Goal: Information Seeking & Learning: Compare options

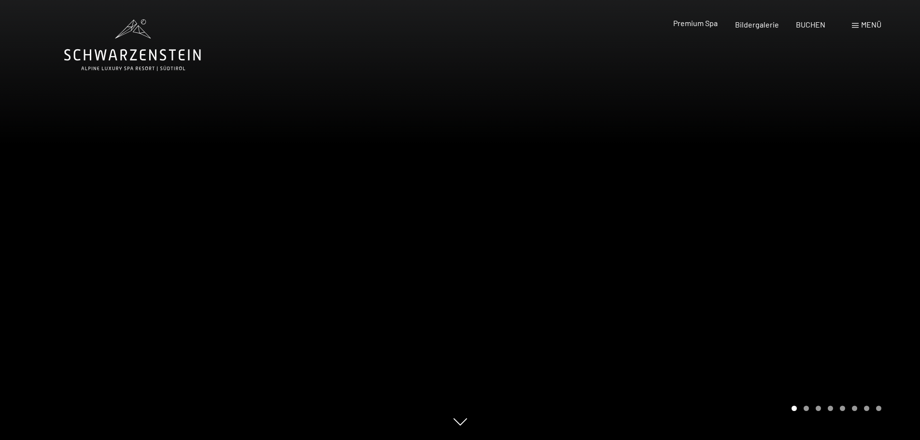
click at [711, 21] on span "Premium Spa" at bounding box center [695, 22] width 44 height 9
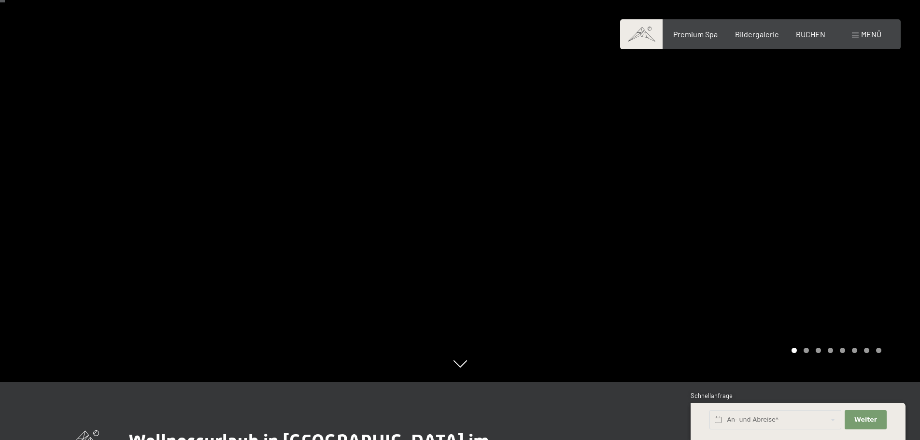
scroll to position [193, 0]
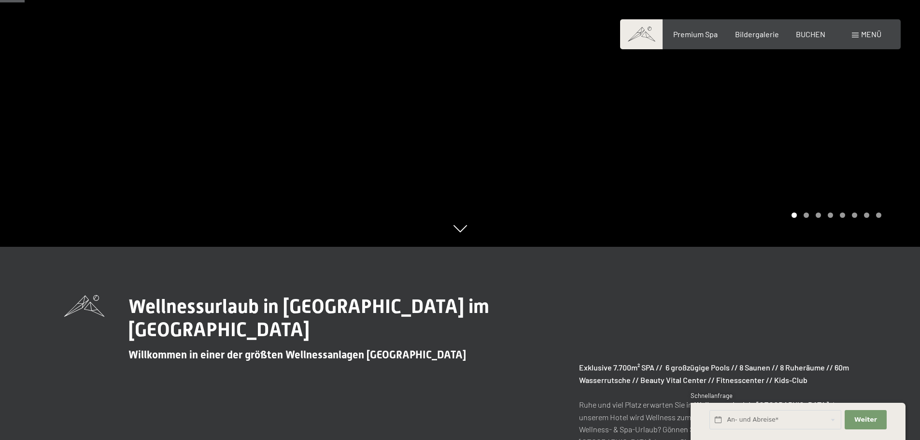
click at [804, 217] on div "Carousel Pagination" at bounding box center [834, 215] width 93 height 5
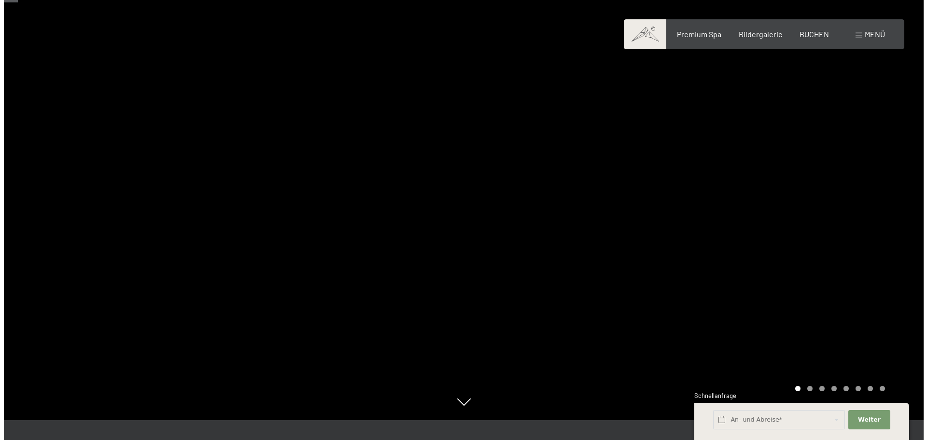
scroll to position [0, 0]
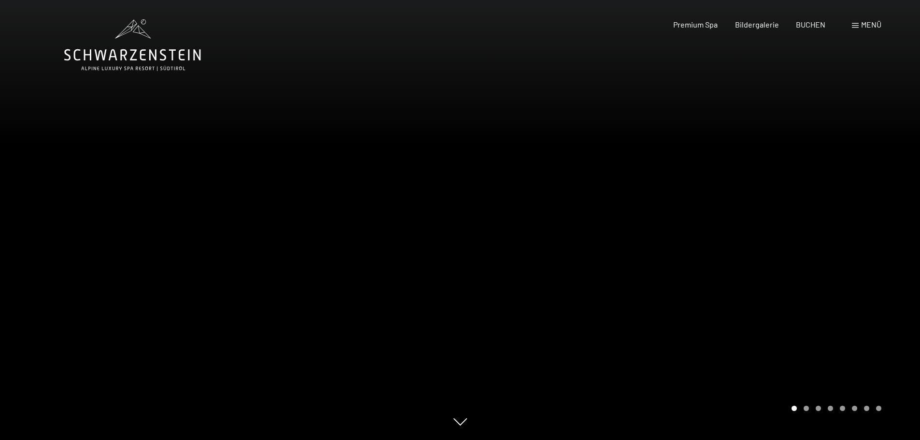
click at [868, 23] on span "Menü" at bounding box center [871, 24] width 20 height 9
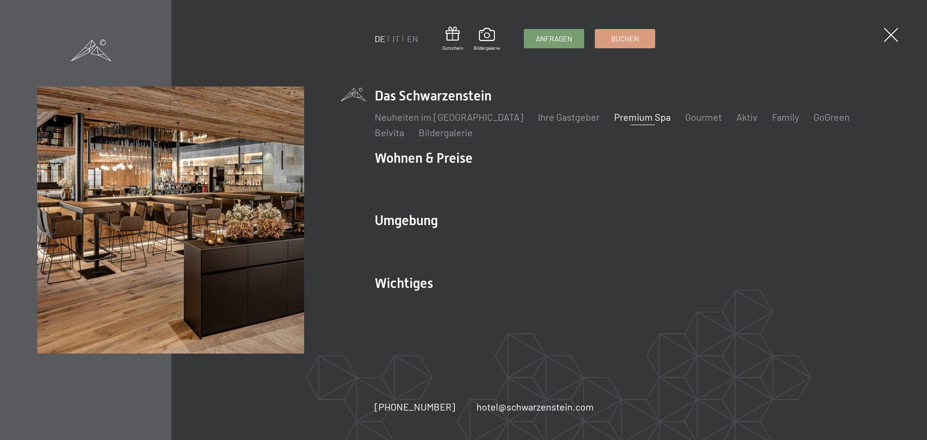
click at [615, 114] on link "Premium Spa" at bounding box center [642, 117] width 57 height 12
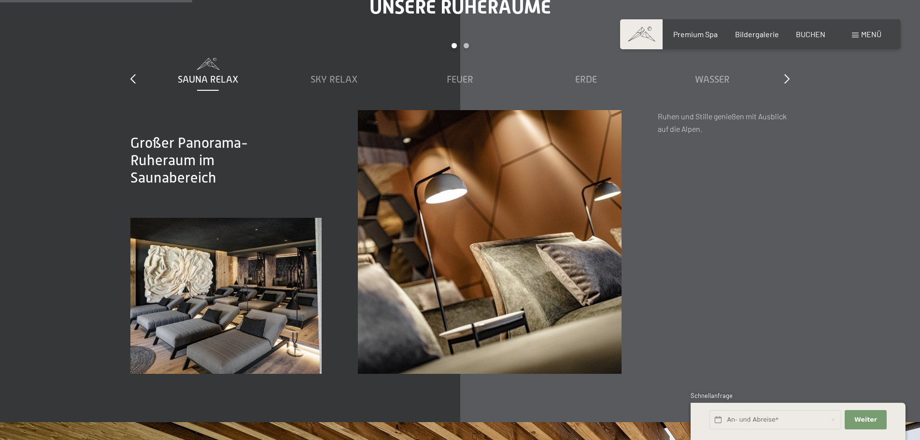
scroll to position [1497, 0]
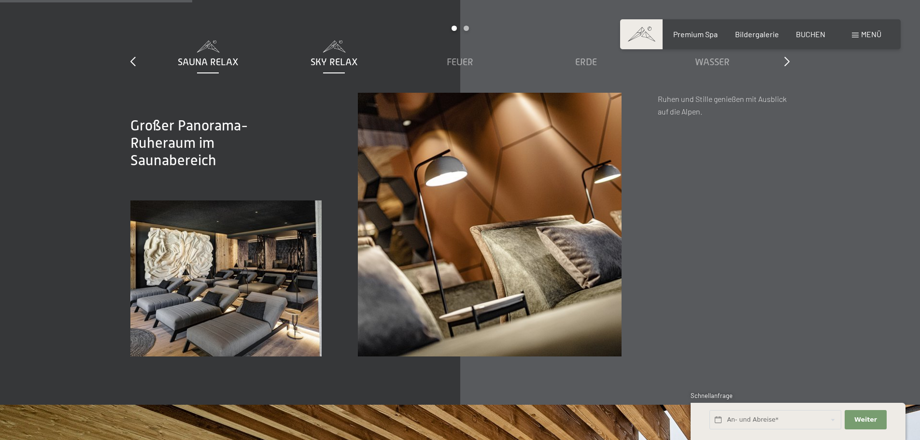
click at [338, 62] on span "Sky Relax" at bounding box center [334, 62] width 47 height 11
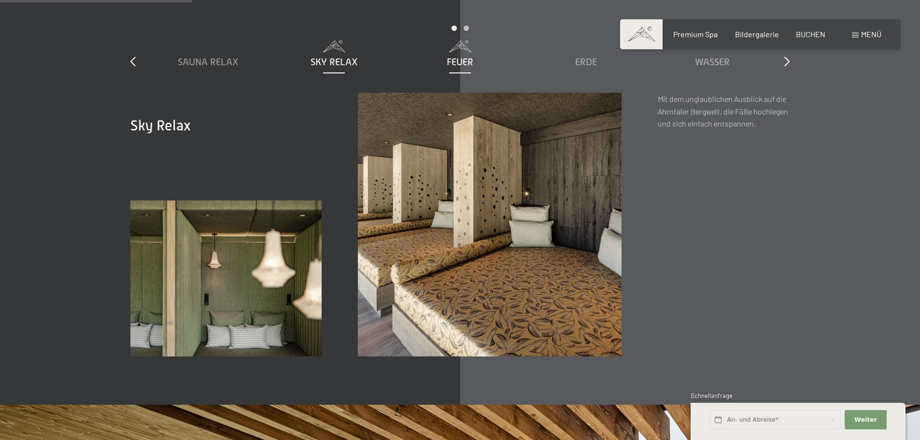
click at [457, 62] on span "Feuer" at bounding box center [460, 62] width 27 height 11
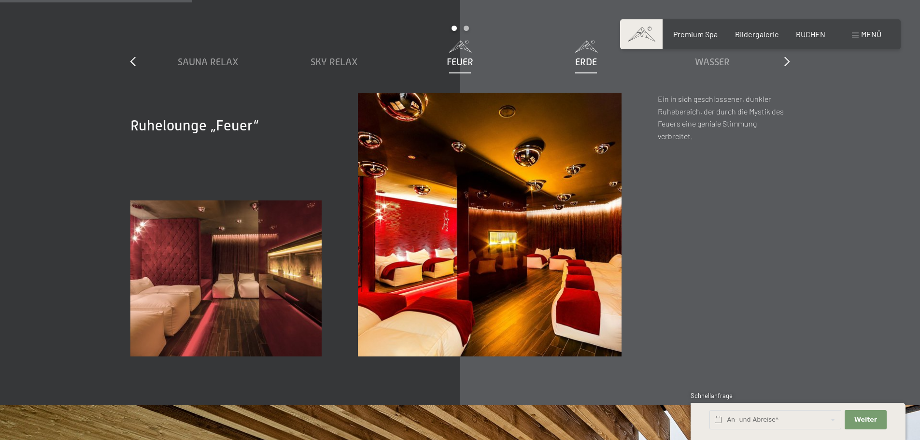
click at [584, 62] on span "Erde" at bounding box center [586, 62] width 22 height 11
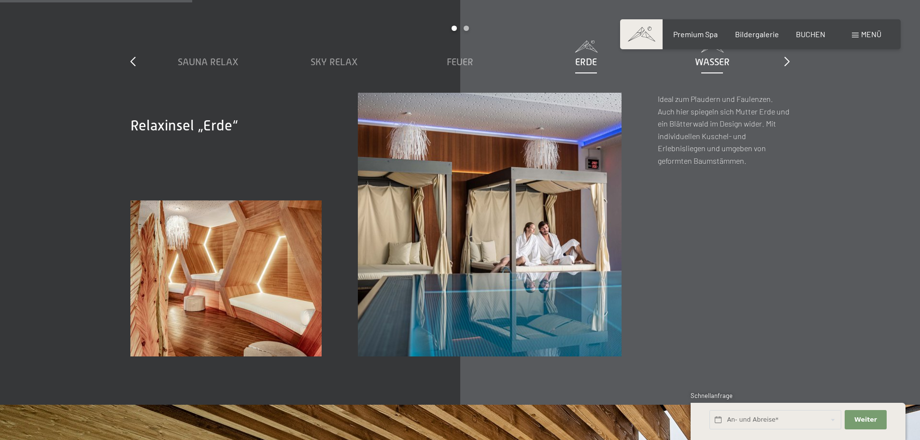
click at [713, 58] on span "Wasser" at bounding box center [712, 62] width 35 height 11
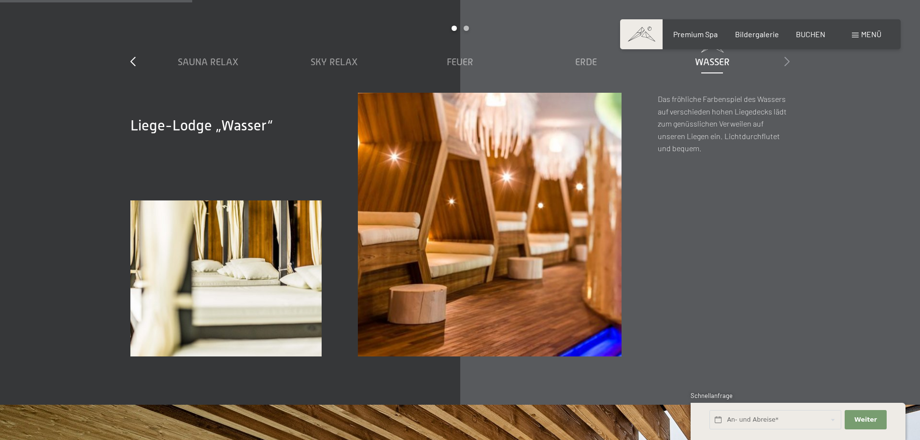
click at [787, 60] on icon at bounding box center [786, 62] width 5 height 10
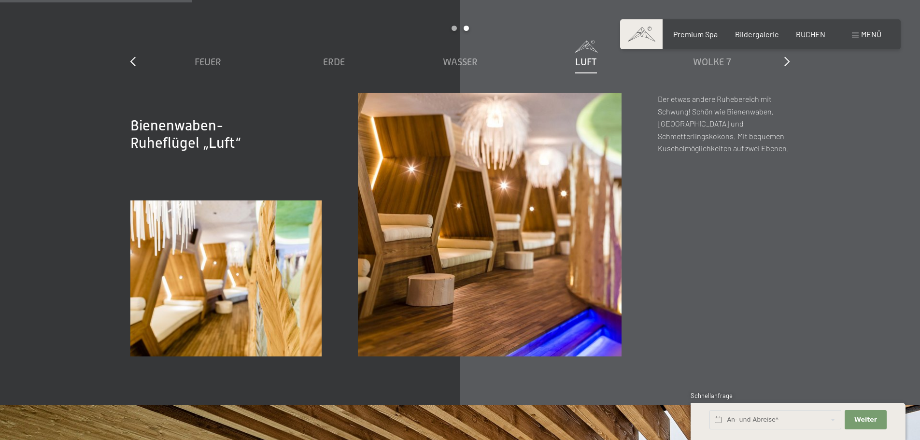
click at [582, 64] on span "Luft" at bounding box center [586, 62] width 22 height 11
click at [700, 57] on span "Wolke 7" at bounding box center [712, 62] width 38 height 11
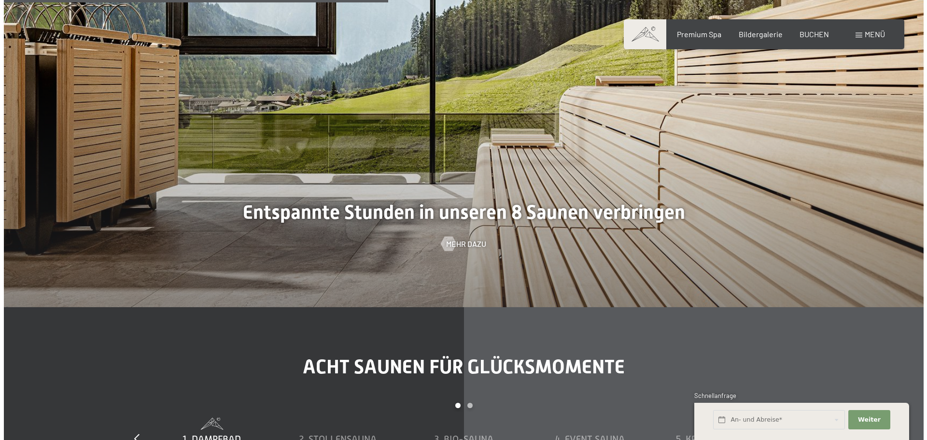
scroll to position [2994, 0]
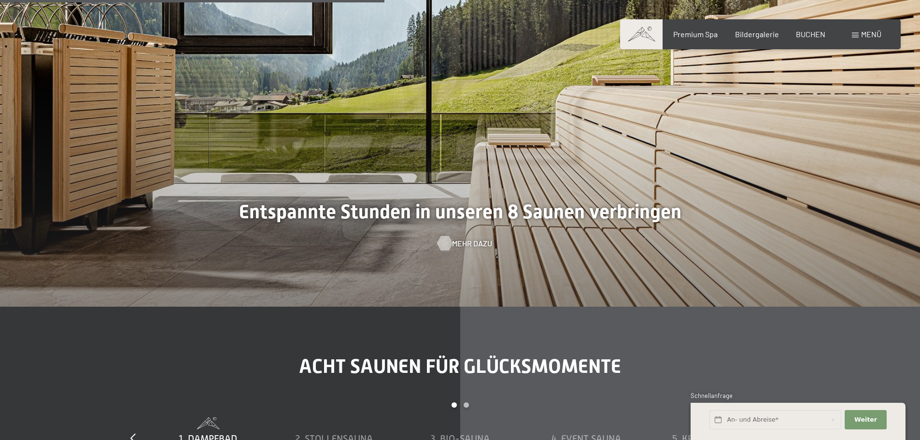
click at [457, 247] on span "Mehr dazu" at bounding box center [472, 243] width 40 height 11
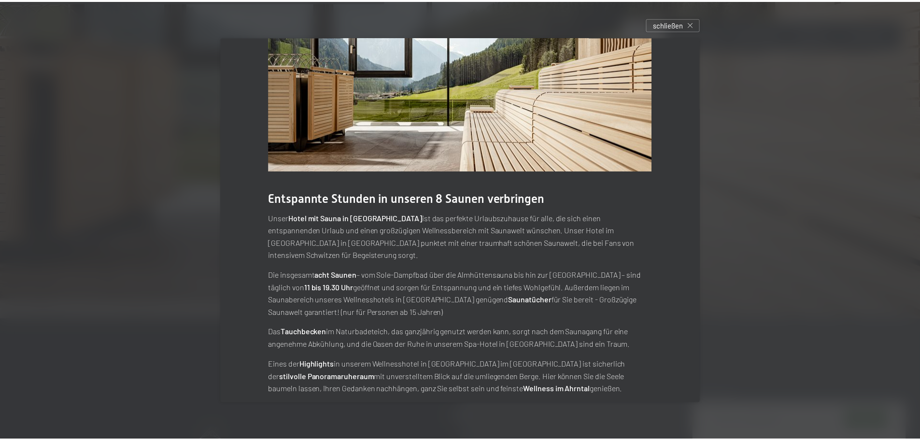
scroll to position [54, 0]
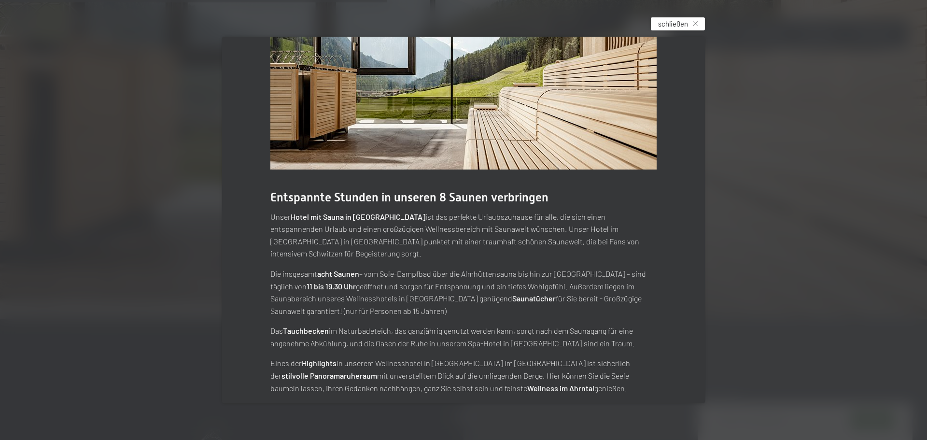
click at [694, 24] on div "schließen" at bounding box center [678, 23] width 54 height 13
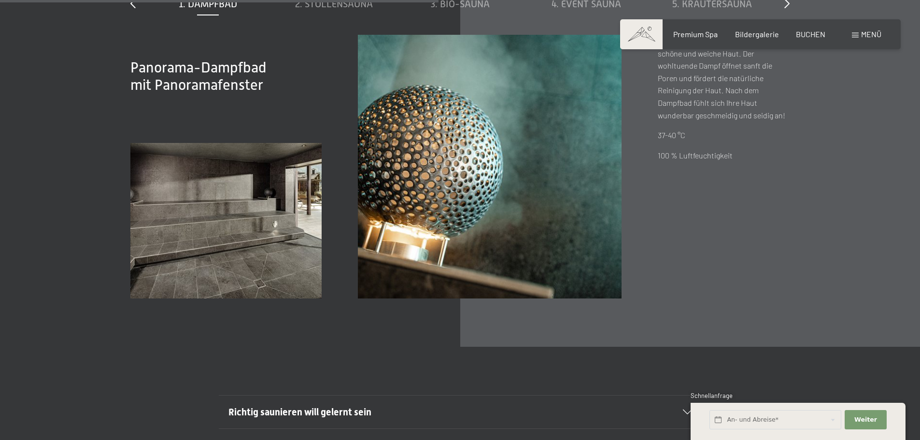
scroll to position [3332, 0]
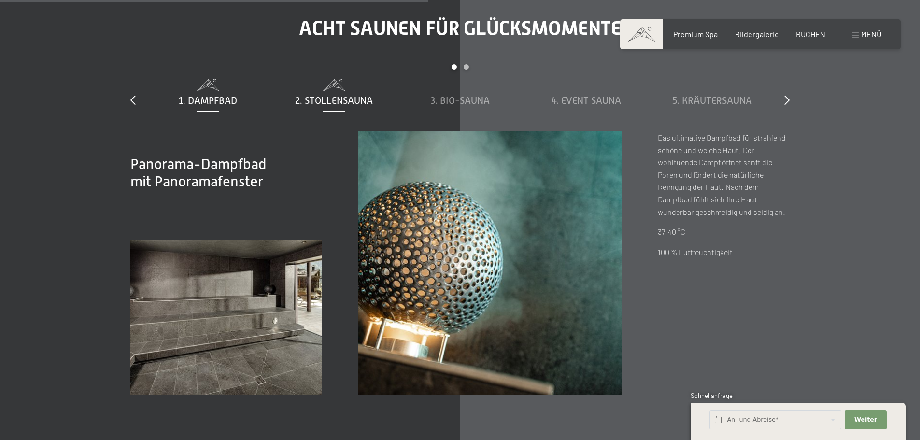
click at [325, 96] on span "2. Stollensauna" at bounding box center [334, 100] width 78 height 11
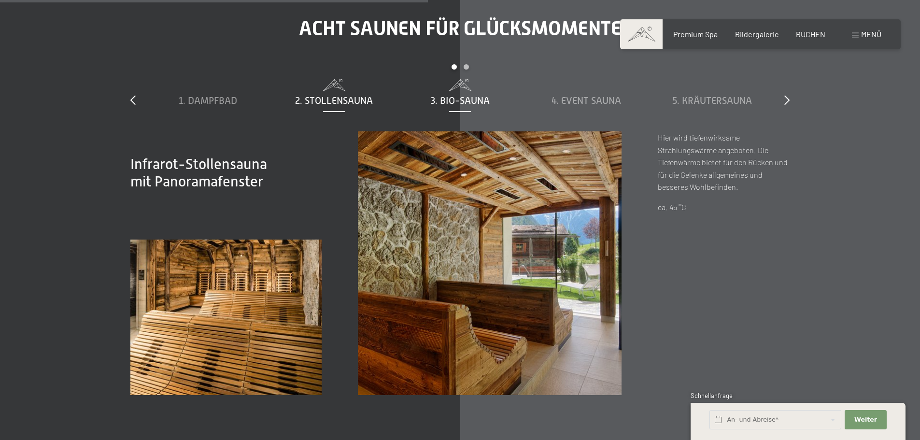
click at [474, 97] on span "3. Bio-Sauna" at bounding box center [460, 100] width 59 height 11
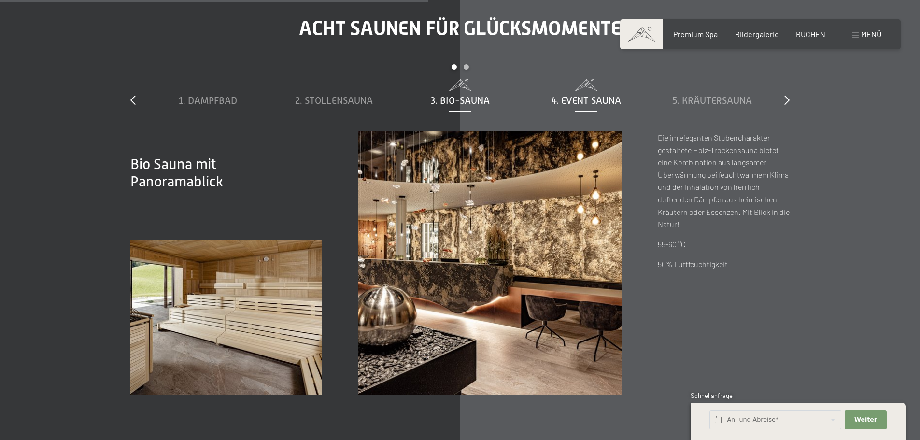
click at [586, 102] on span "4. Event Sauna" at bounding box center [587, 100] width 70 height 11
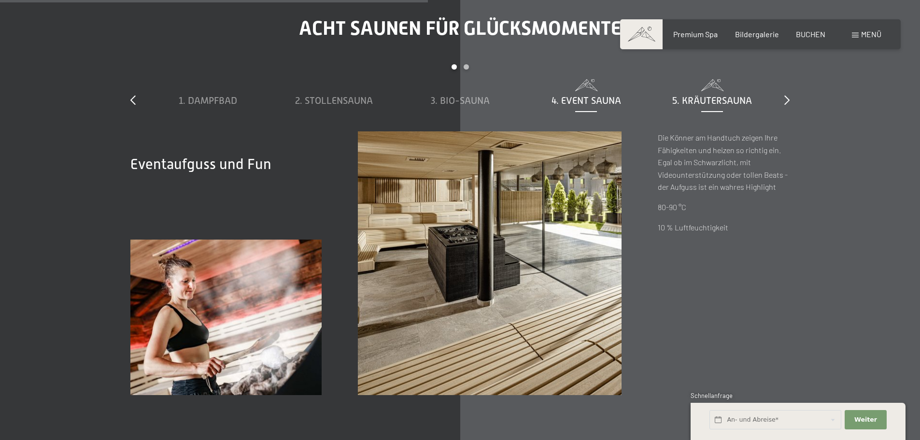
click at [690, 98] on span "5. Kräutersauna" at bounding box center [712, 100] width 80 height 11
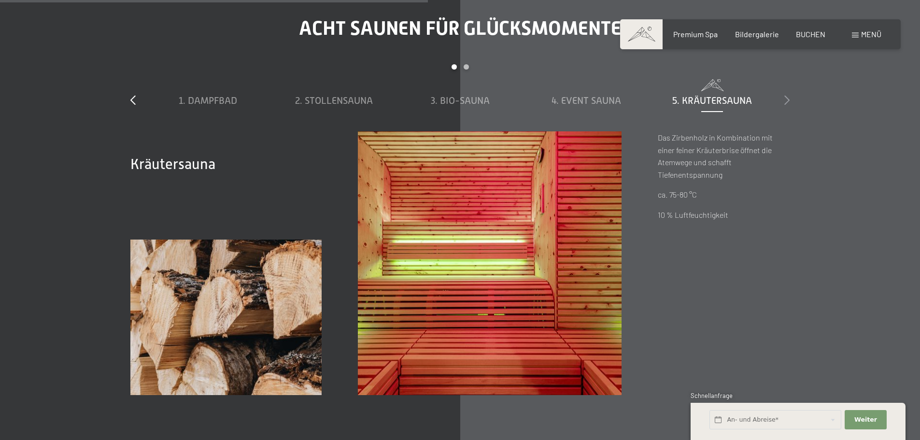
click at [787, 97] on icon at bounding box center [786, 100] width 5 height 10
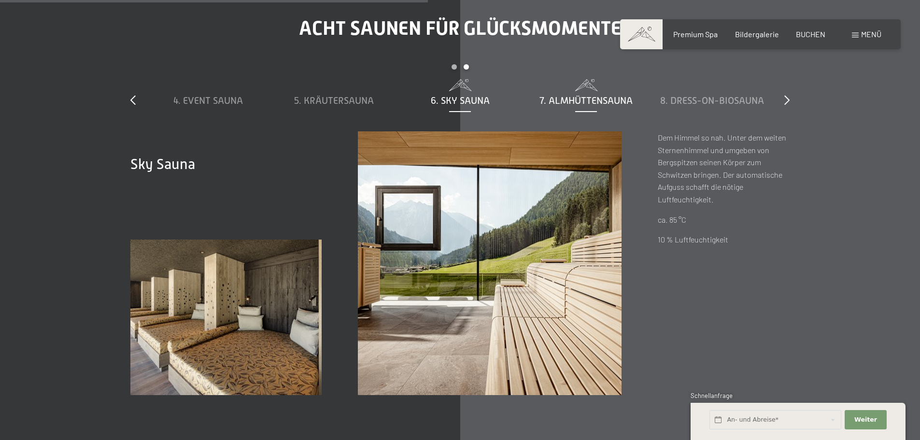
click at [591, 101] on span "7. Almhüttensauna" at bounding box center [585, 100] width 93 height 11
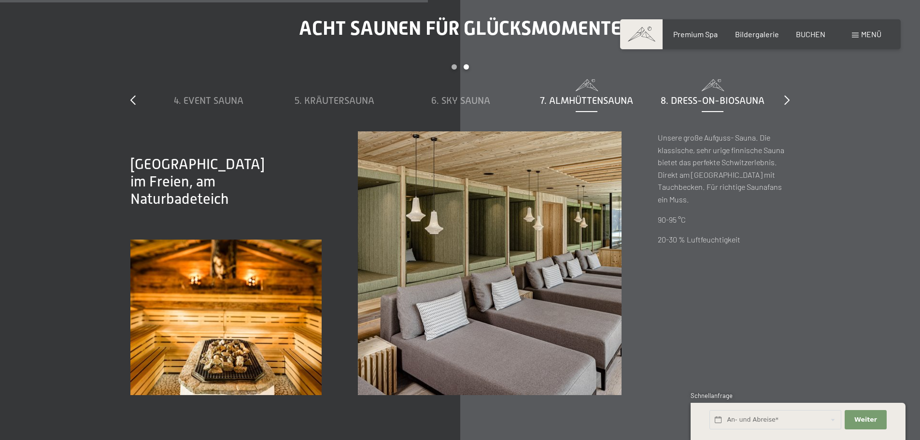
click at [684, 99] on span "8. Dress-on-Biosauna" at bounding box center [713, 100] width 104 height 11
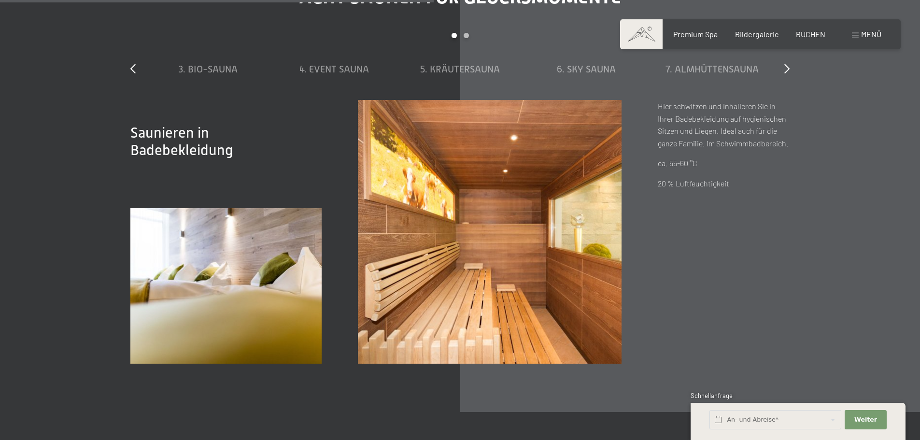
scroll to position [3381, 0]
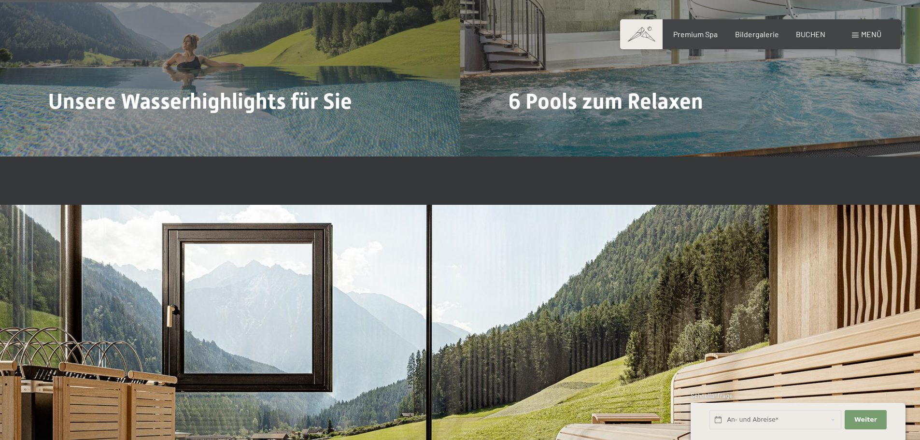
click at [865, 35] on span "Menü" at bounding box center [871, 33] width 20 height 9
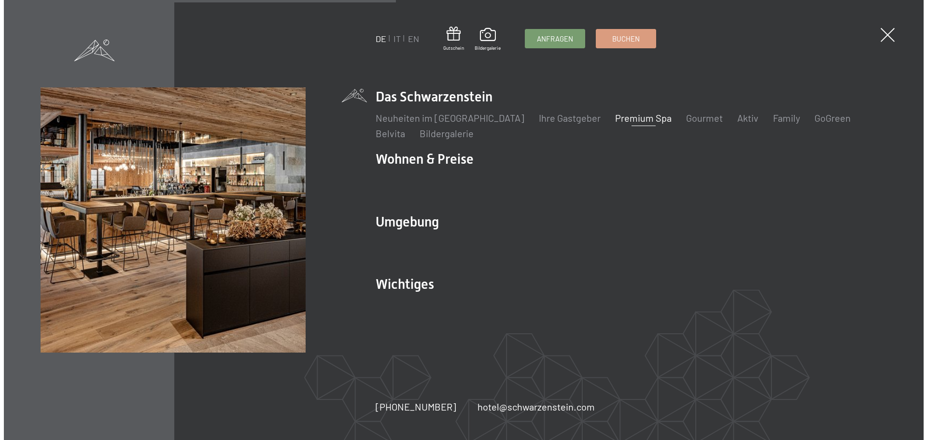
scroll to position [2666, 0]
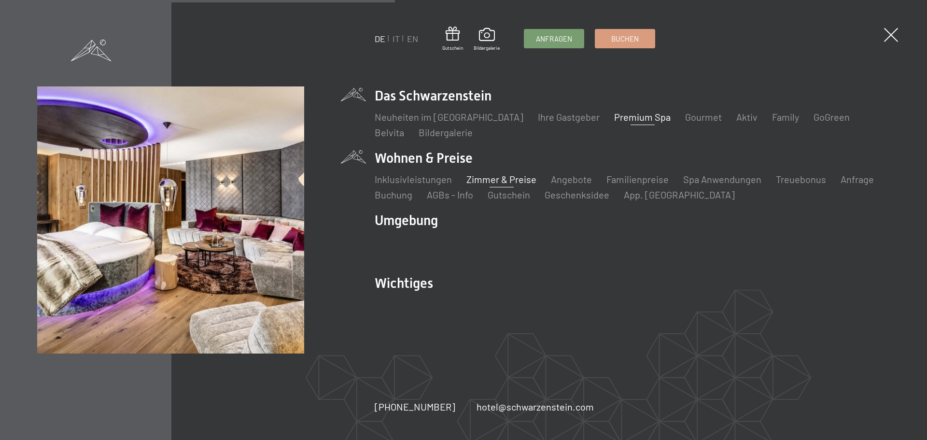
click at [494, 179] on link "Zimmer & Preise" at bounding box center [502, 179] width 70 height 12
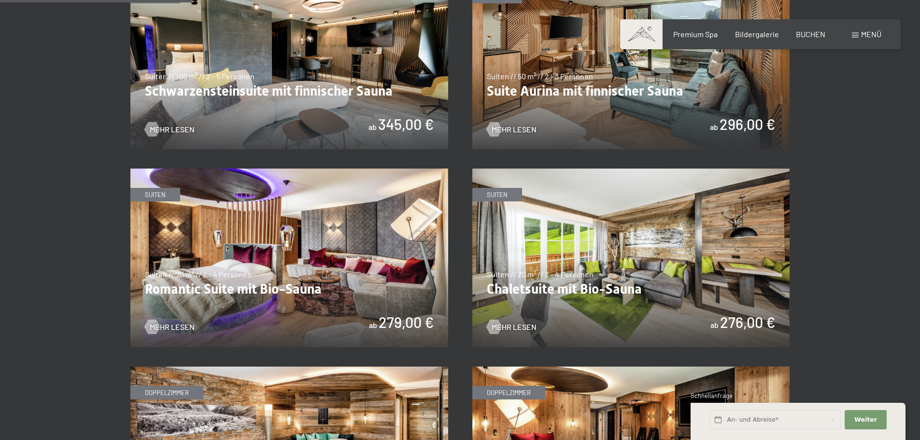
scroll to position [676, 0]
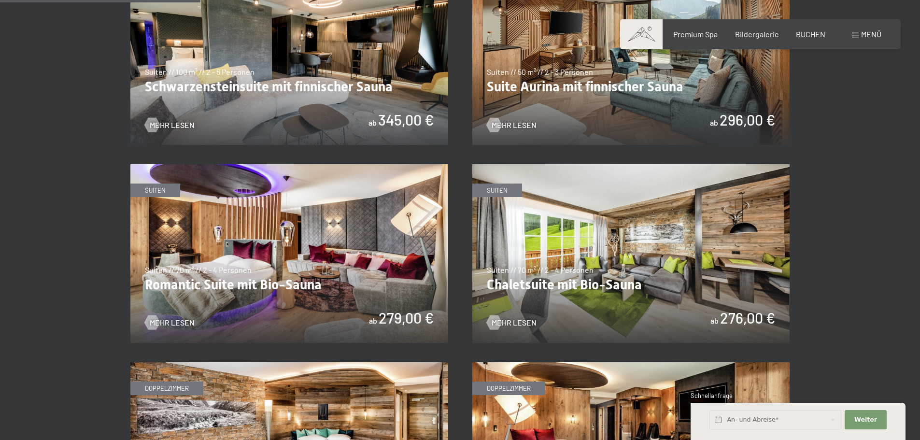
click at [314, 190] on img at bounding box center [289, 253] width 318 height 179
drag, startPoint x: 664, startPoint y: 86, endPoint x: 666, endPoint y: 93, distance: 7.2
click at [664, 85] on img at bounding box center [631, 55] width 318 height 179
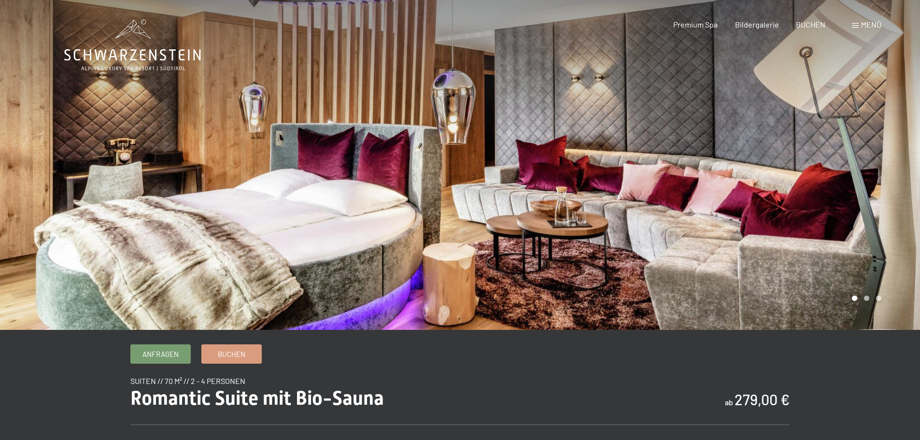
click at [868, 179] on div at bounding box center [690, 165] width 460 height 330
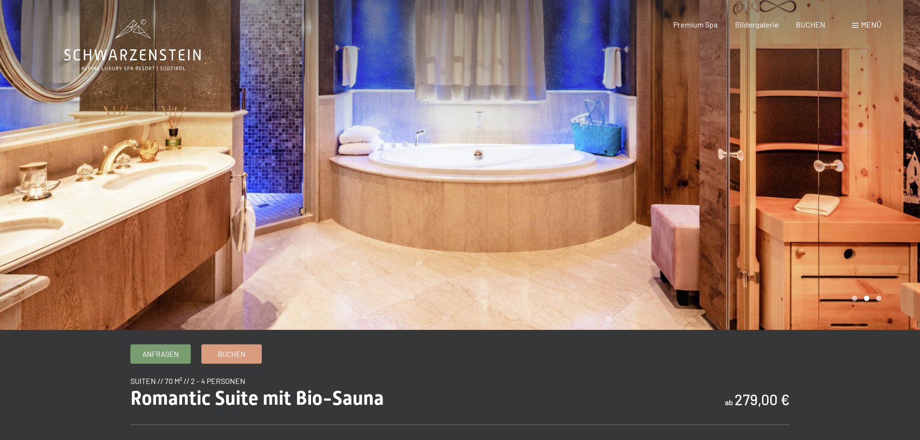
click at [879, 149] on div at bounding box center [690, 165] width 460 height 330
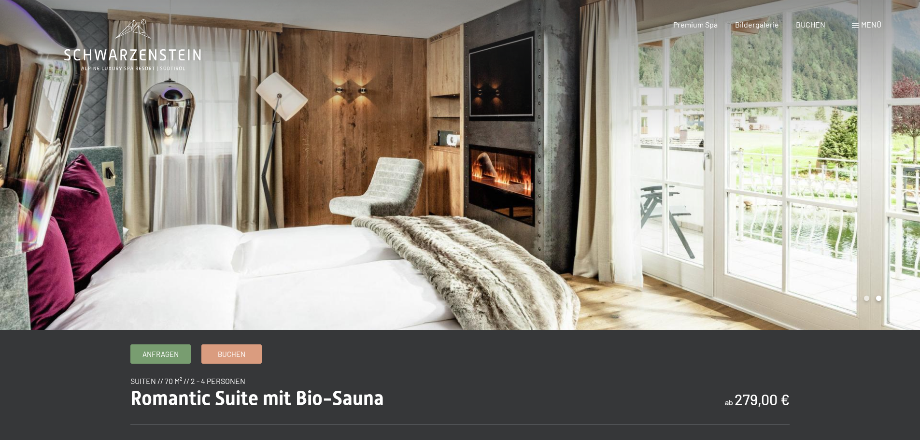
click at [879, 149] on div at bounding box center [690, 165] width 460 height 330
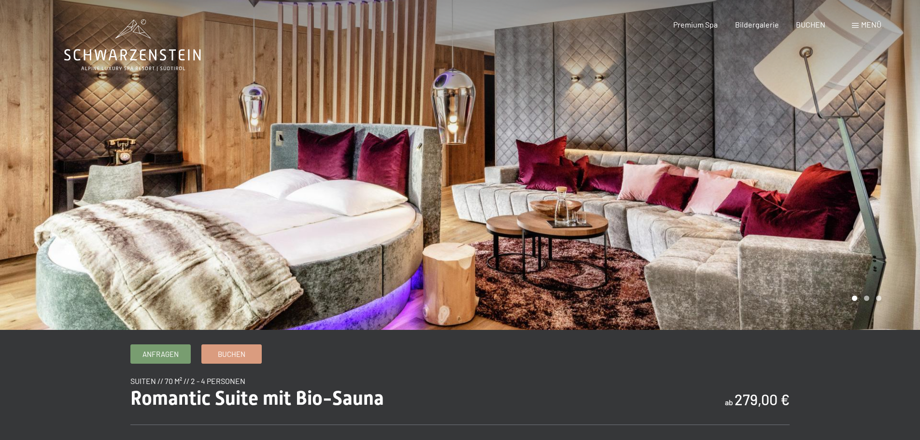
click at [879, 149] on div at bounding box center [690, 165] width 460 height 330
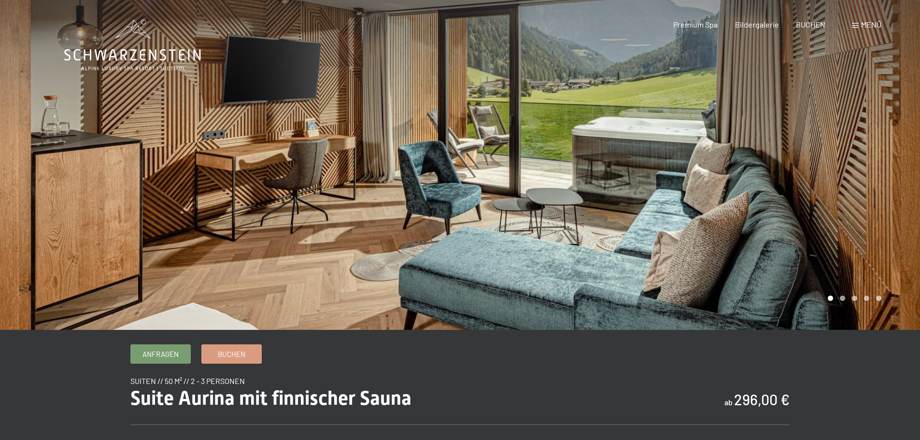
click at [878, 141] on div at bounding box center [690, 165] width 460 height 330
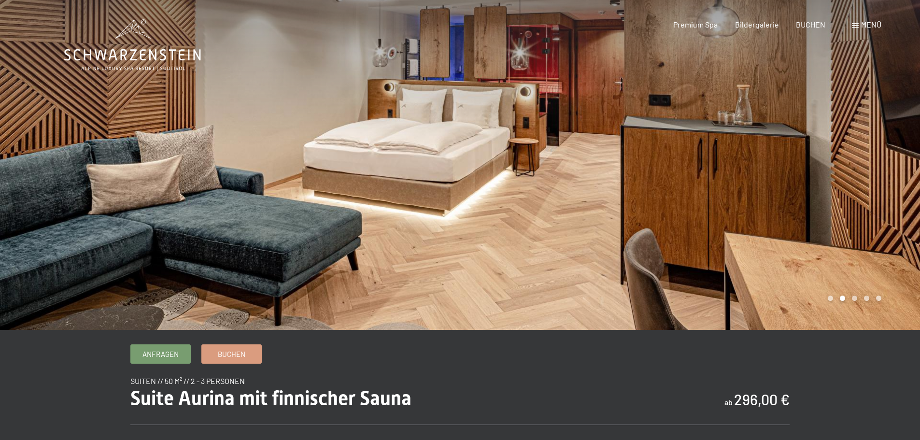
click at [838, 101] on div at bounding box center [690, 165] width 460 height 330
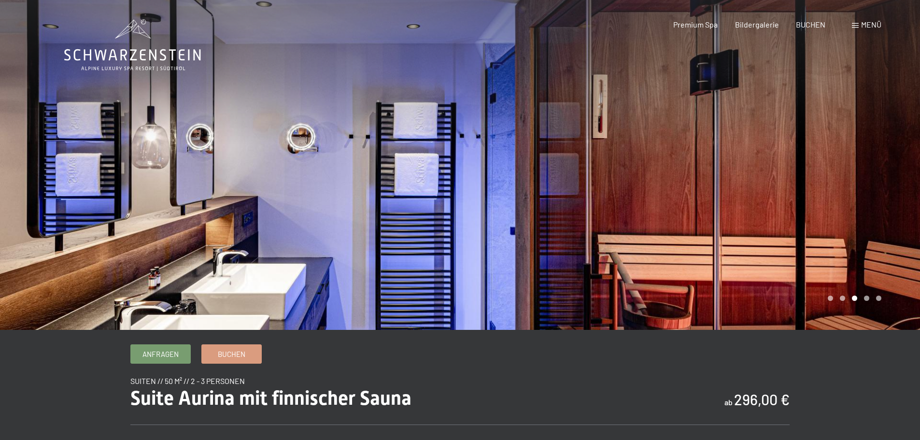
click at [825, 154] on div at bounding box center [690, 165] width 460 height 330
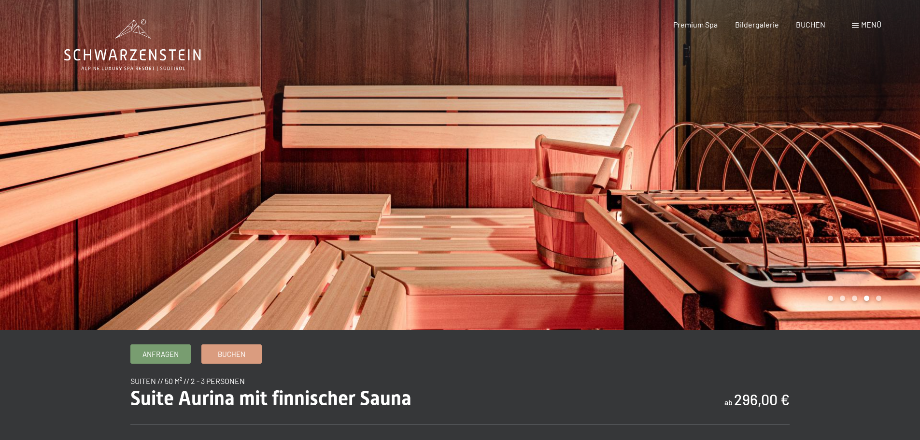
click at [825, 154] on div at bounding box center [690, 165] width 460 height 330
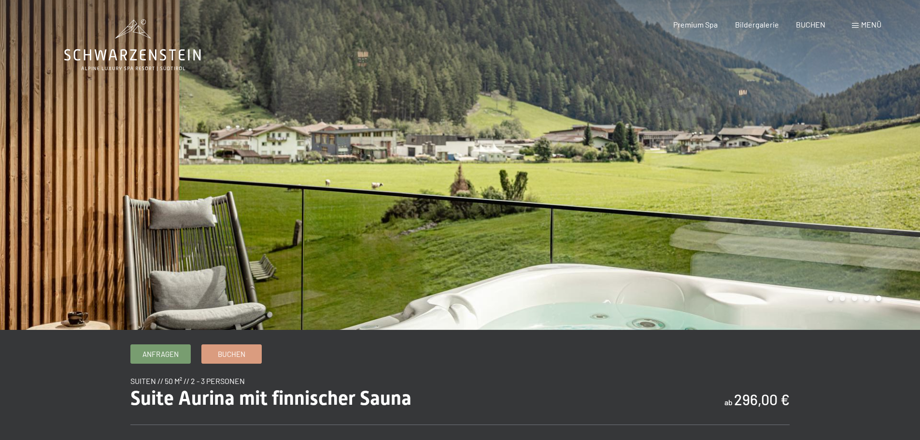
click at [869, 23] on span "Menü" at bounding box center [871, 24] width 20 height 9
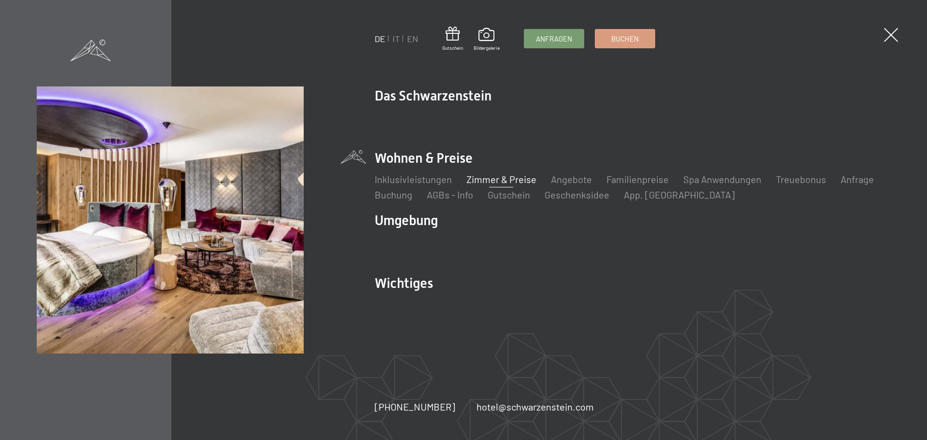
click at [510, 181] on link "Zimmer & Preise" at bounding box center [502, 179] width 70 height 12
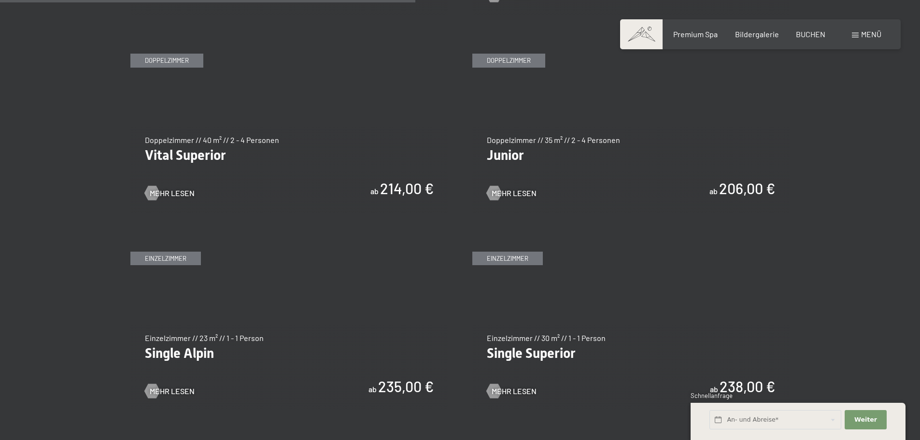
scroll to position [1401, 0]
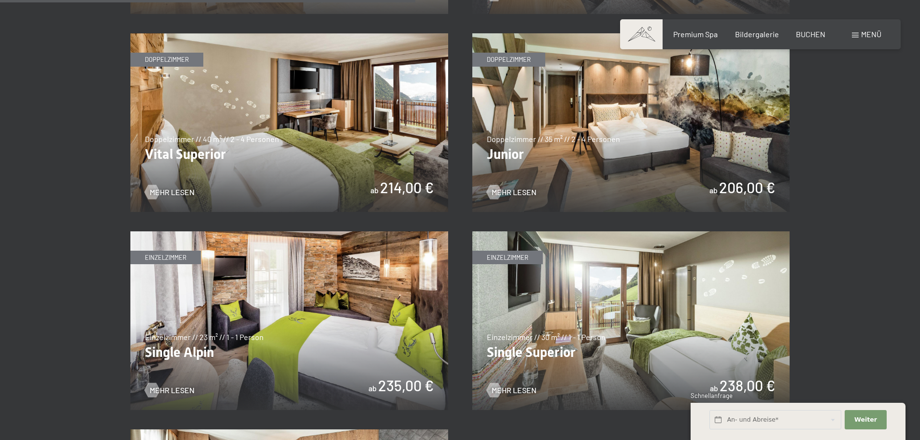
click at [389, 125] on img at bounding box center [289, 122] width 318 height 179
click at [667, 144] on img at bounding box center [631, 122] width 318 height 179
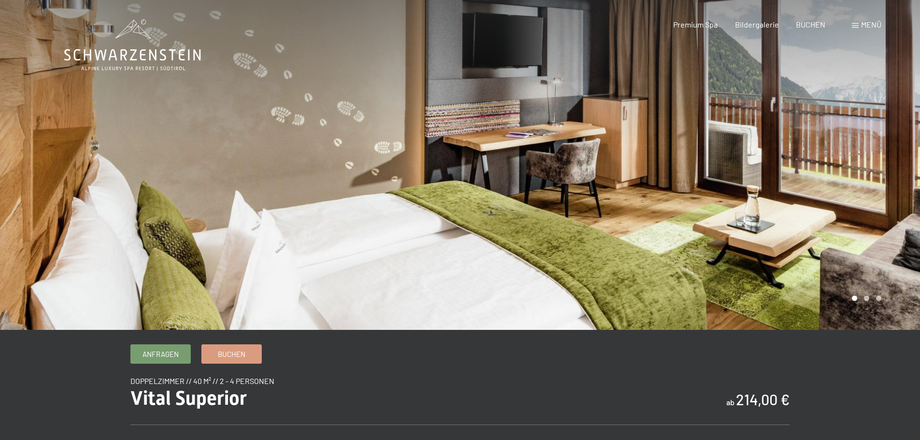
click at [854, 159] on div at bounding box center [690, 165] width 460 height 330
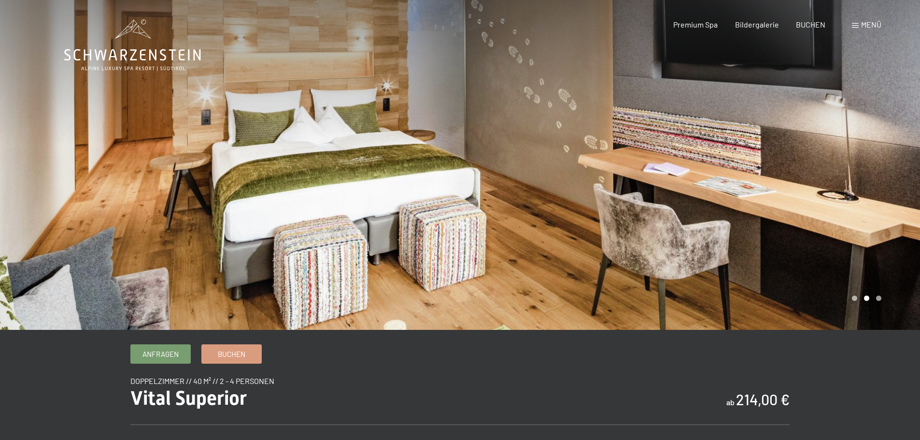
click at [854, 159] on div at bounding box center [690, 165] width 460 height 330
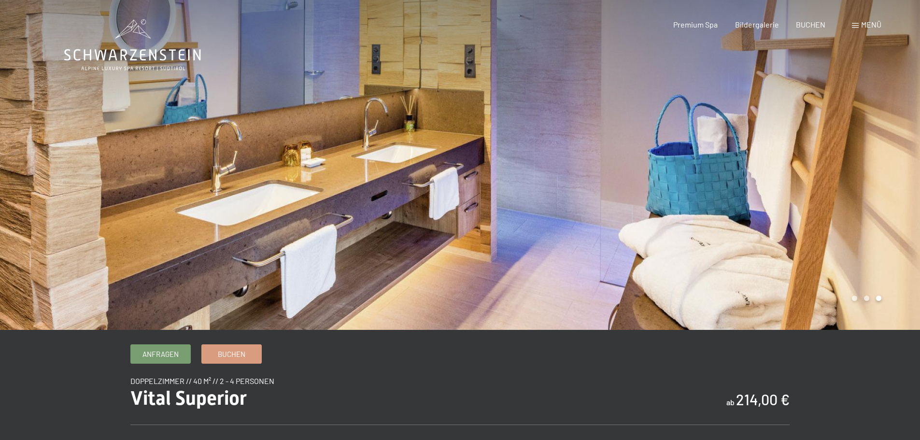
click at [809, 120] on div at bounding box center [690, 165] width 460 height 330
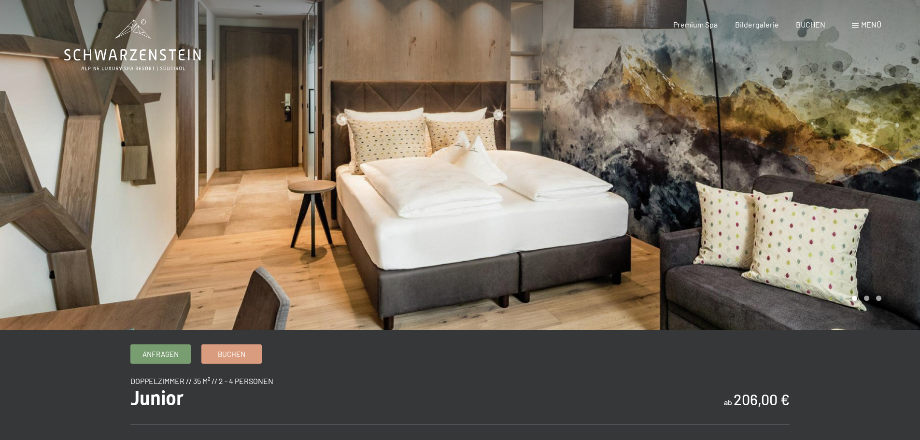
click at [822, 157] on div at bounding box center [690, 165] width 460 height 330
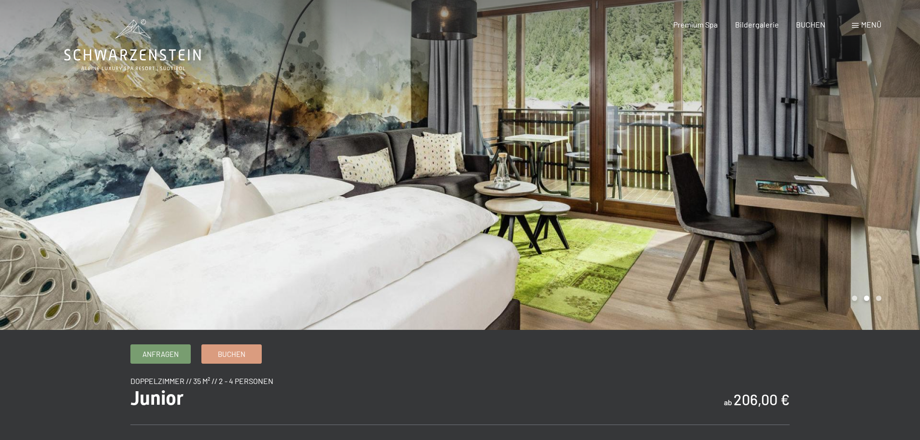
click at [822, 157] on div at bounding box center [690, 165] width 460 height 330
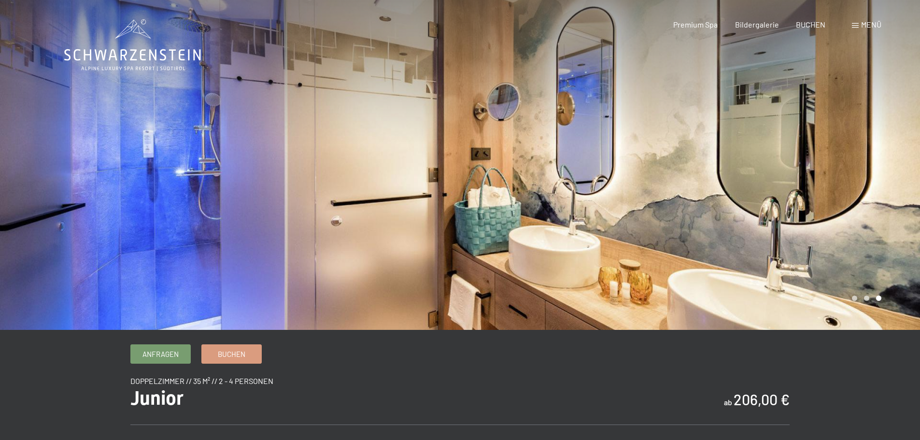
click at [822, 157] on div at bounding box center [690, 165] width 460 height 330
